Goal: Use online tool/utility: Utilize a website feature to perform a specific function

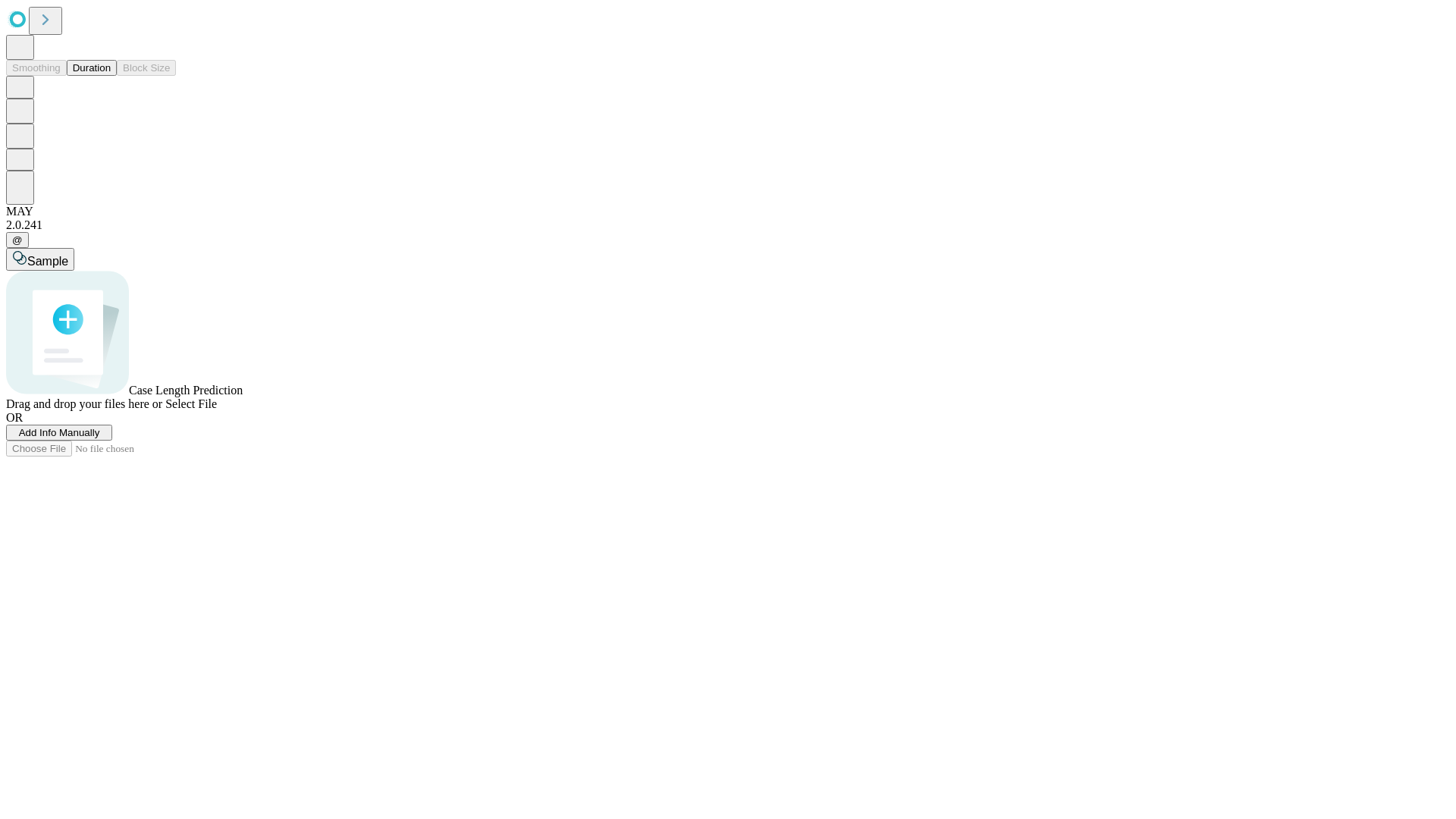
click at [111, 75] on button "Duration" at bounding box center [92, 68] width 50 height 16
click at [100, 438] on span "Add Info Manually" at bounding box center [59, 432] width 81 height 11
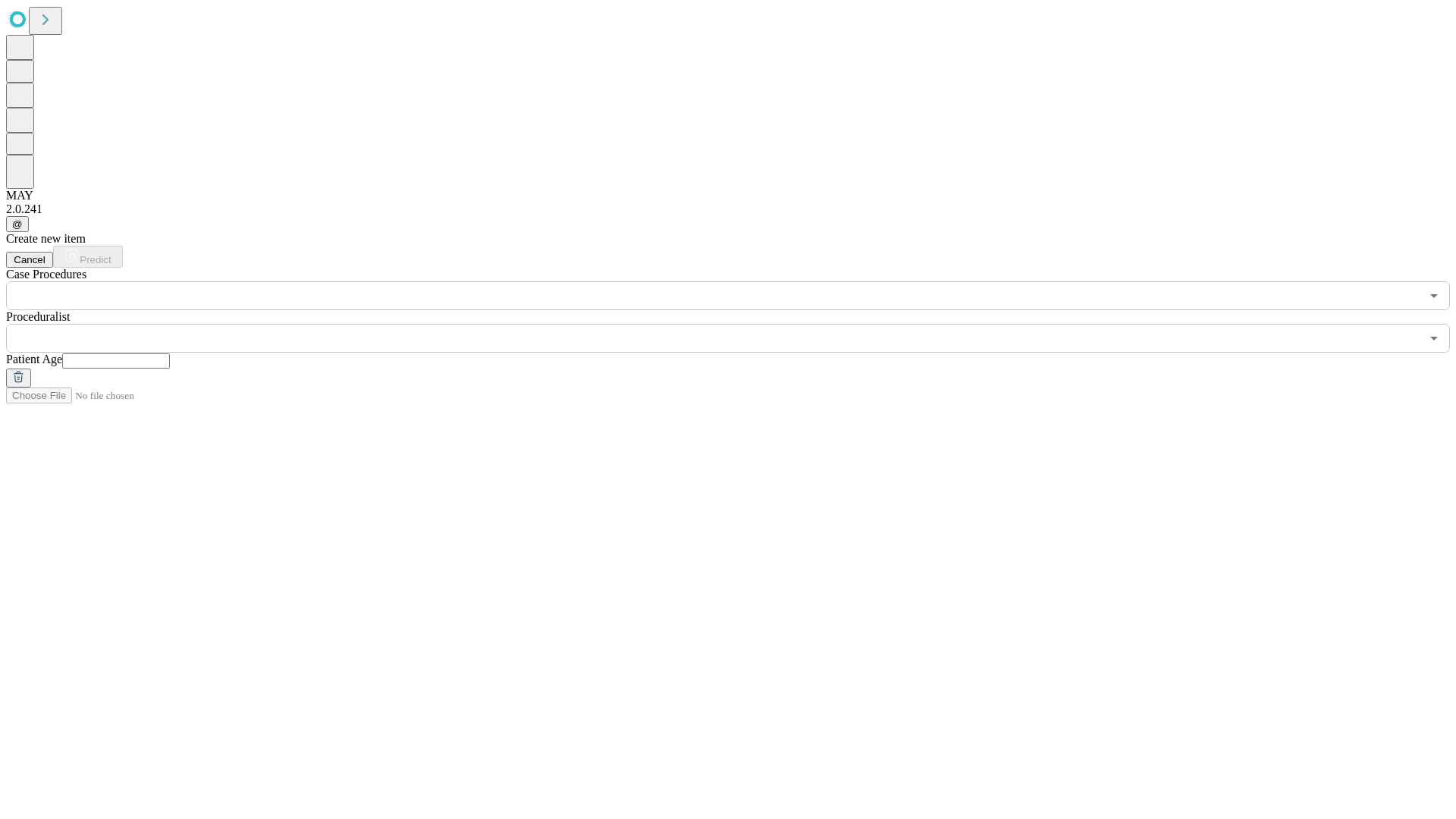
click at [170, 354] on input "text" at bounding box center [116, 361] width 107 height 15
type input "*"
click at [739, 324] on input "text" at bounding box center [713, 339] width 1414 height 29
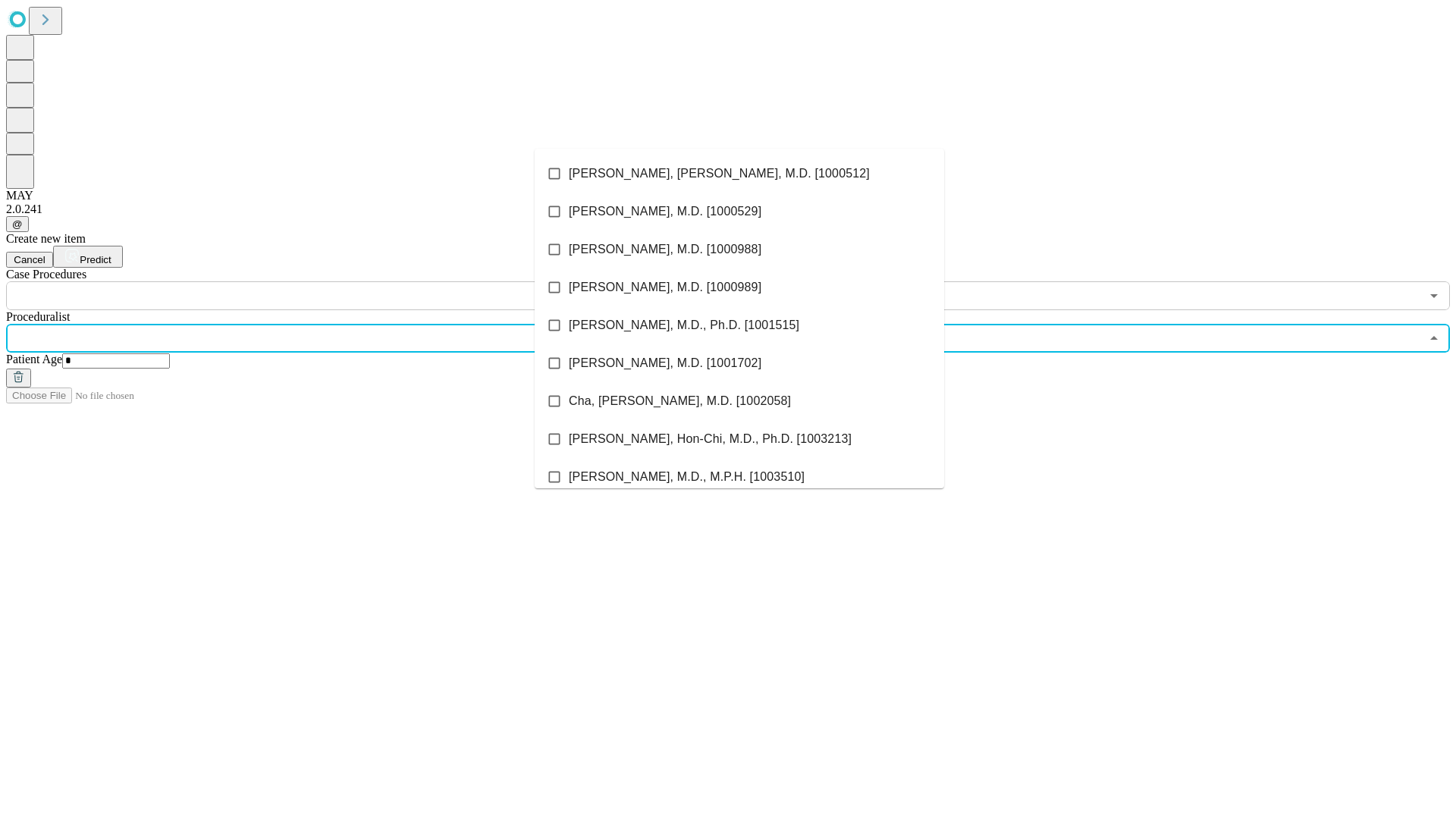
click at [739, 174] on li "[PERSON_NAME], [PERSON_NAME], M.D. [1000512]" at bounding box center [739, 174] width 409 height 38
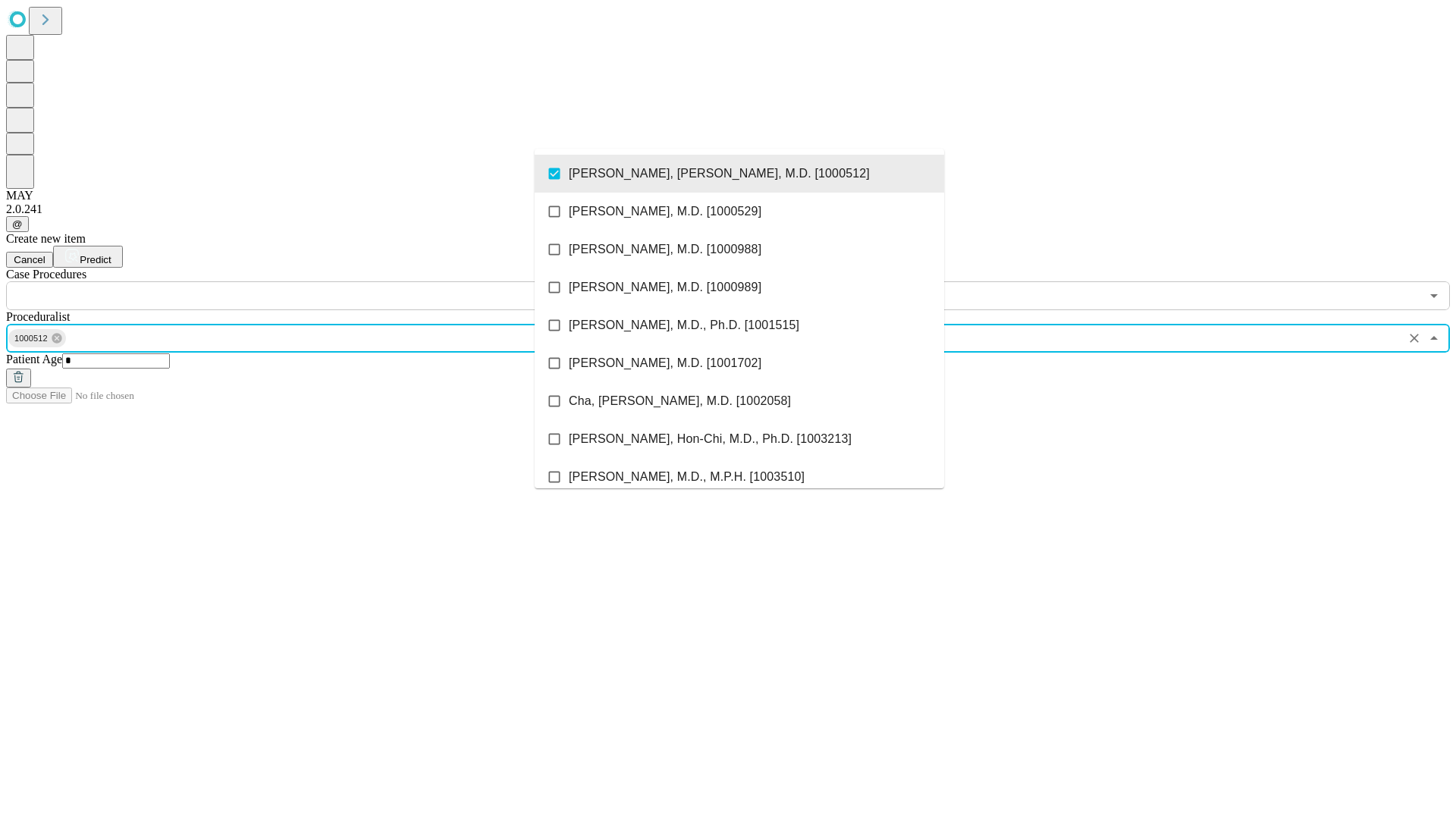
click at [319, 281] on input "text" at bounding box center [713, 296] width 1414 height 29
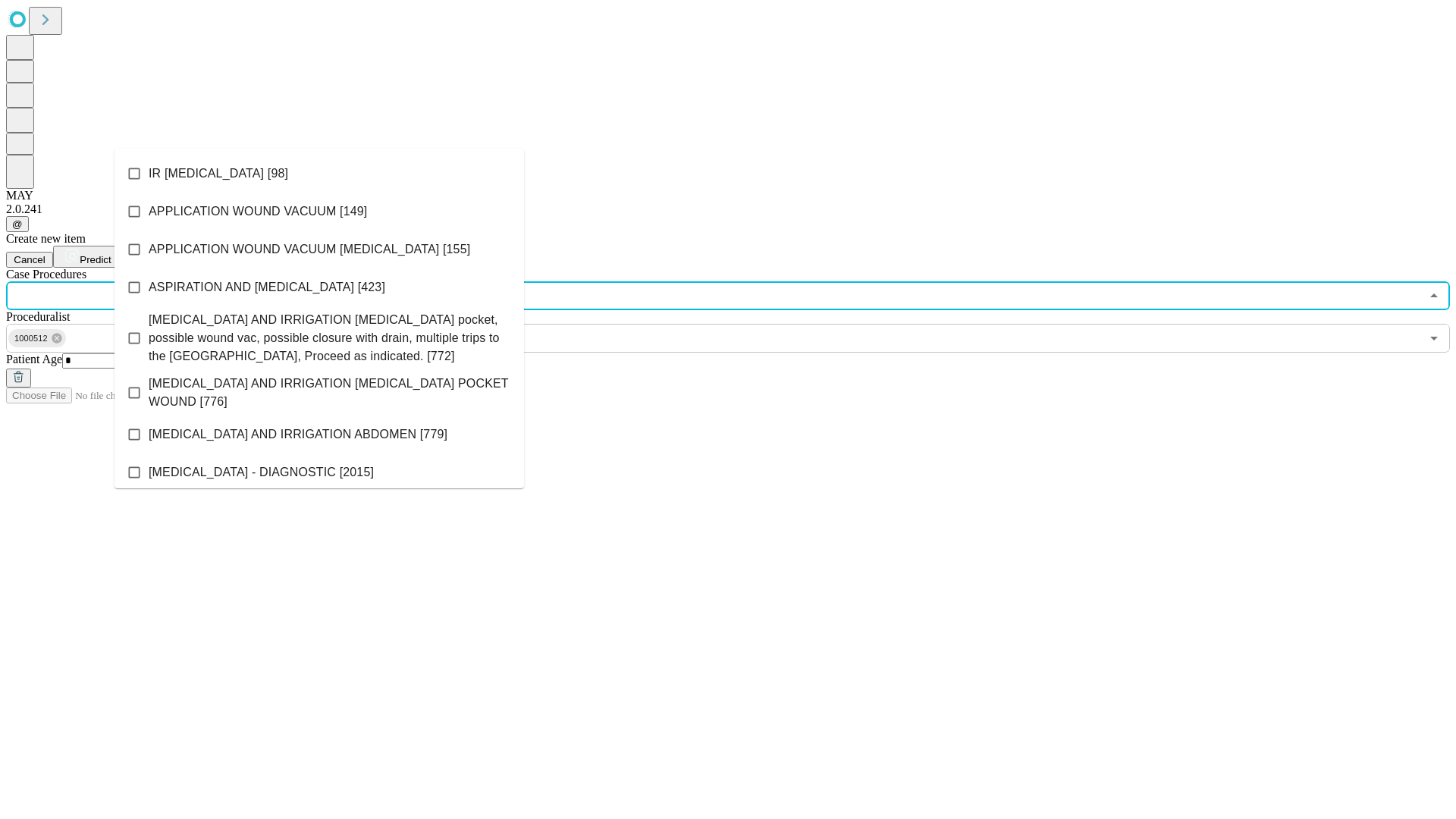
click at [319, 174] on li "IR [MEDICAL_DATA] [98]" at bounding box center [319, 174] width 409 height 38
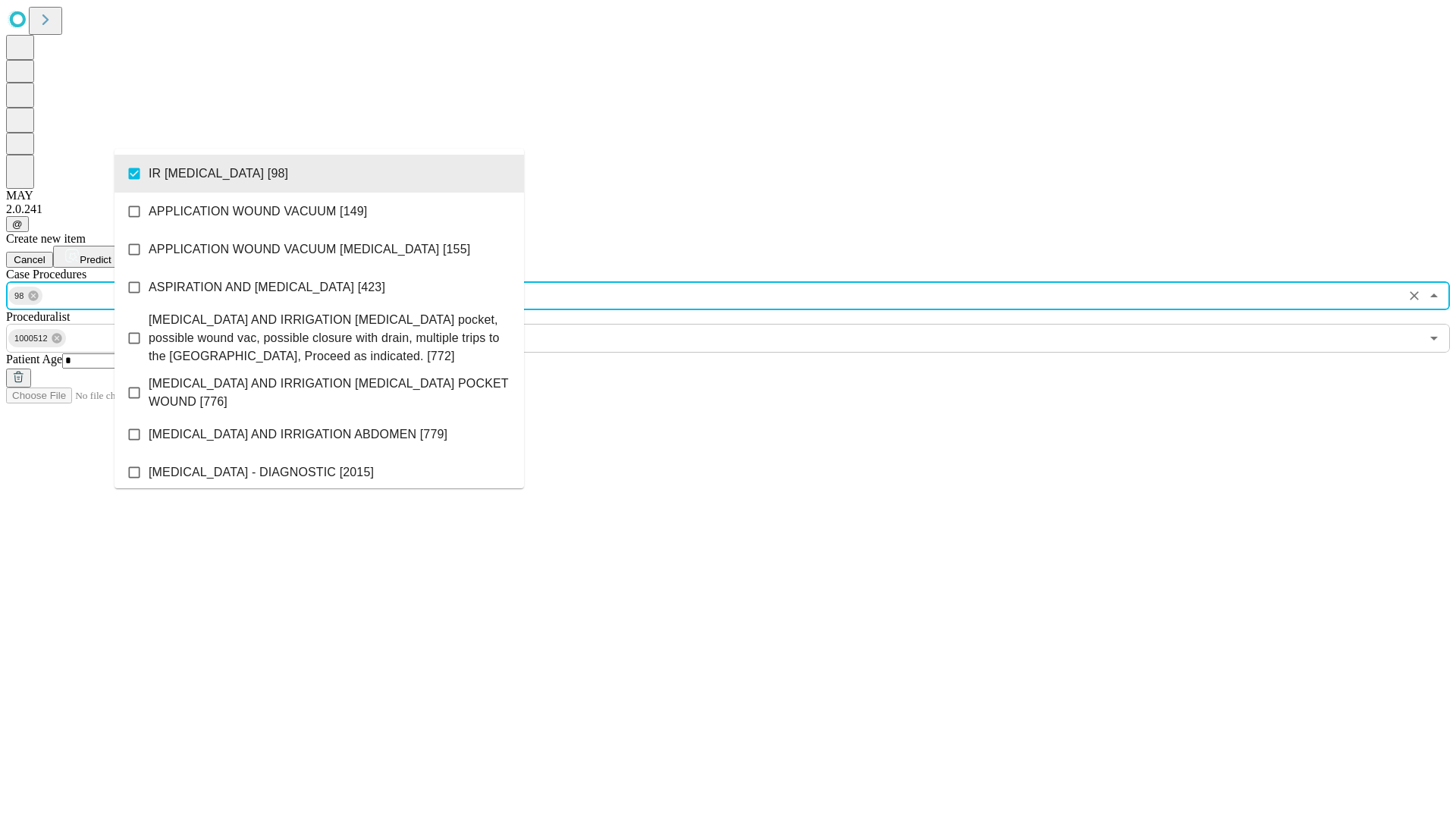
click at [111, 254] on span "Predict" at bounding box center [95, 259] width 31 height 11
